Goal: Transaction & Acquisition: Download file/media

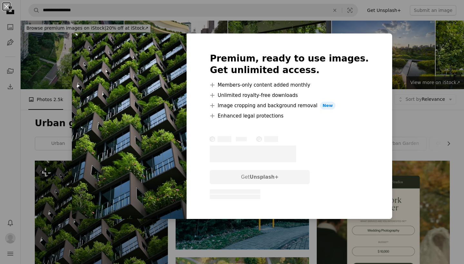
scroll to position [109, 0]
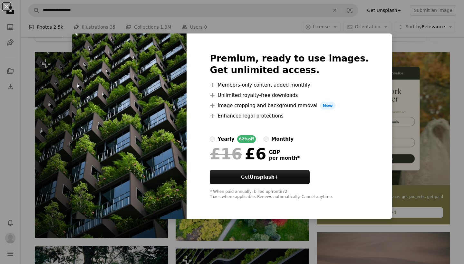
click at [55, 44] on div "An X shape Premium, ready to use images. Get unlimited access. A plus sign Memb…" at bounding box center [232, 132] width 464 height 264
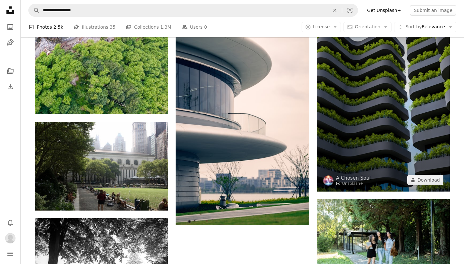
scroll to position [918, 0]
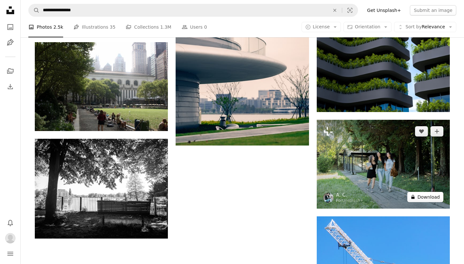
click at [423, 194] on button "A lock Download" at bounding box center [425, 197] width 36 height 10
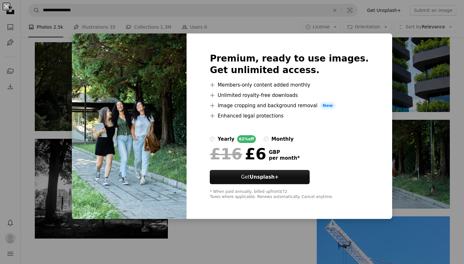
click at [292, 245] on div "An X shape Premium, ready to use images. Get unlimited access. A plus sign Memb…" at bounding box center [232, 132] width 464 height 264
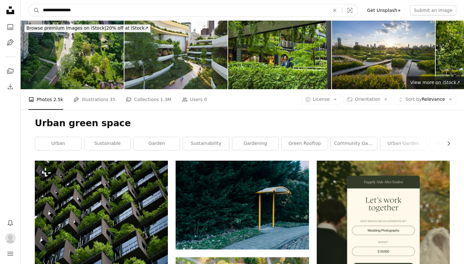
drag, startPoint x: 57, startPoint y: 10, endPoint x: 17, endPoint y: 8, distance: 39.7
type input "**********"
click at [34, 10] on button "A magnifying glass" at bounding box center [34, 10] width 11 height 12
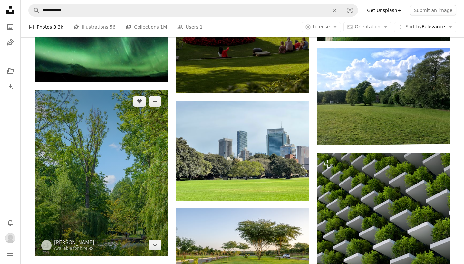
scroll to position [481, 0]
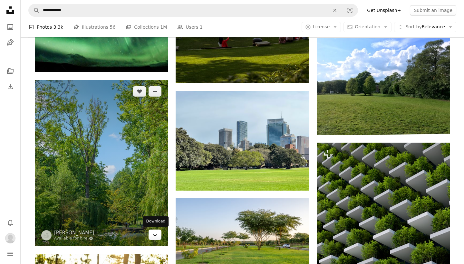
click at [156, 232] on icon "Arrow pointing down" at bounding box center [154, 235] width 5 height 8
